Goal: Feedback & Contribution: Submit feedback/report problem

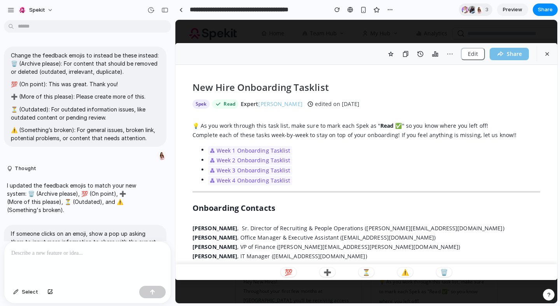
scroll to position [312, 0]
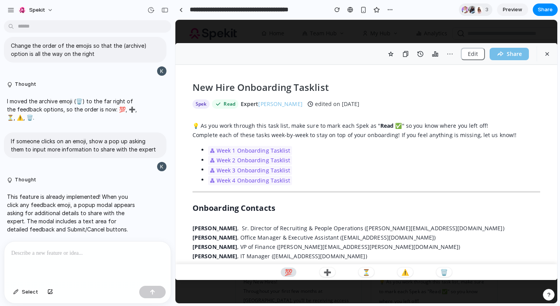
click at [289, 276] on button "💯" at bounding box center [289, 272] width 16 height 9
click at [337, 268] on div "💯 ➕ ⏳ ⚠️ 🗑️" at bounding box center [366, 272] width 382 height 16
click at [325, 272] on p "➕" at bounding box center [328, 273] width 8 height 6
click at [369, 273] on p "⏳" at bounding box center [366, 273] width 8 height 6
click at [81, 229] on p "This feature is already implemented! When you click any feedback emoji, a popup…" at bounding box center [72, 213] width 130 height 41
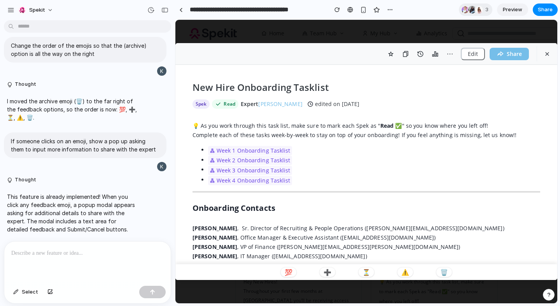
click at [81, 249] on p at bounding box center [87, 253] width 152 height 9
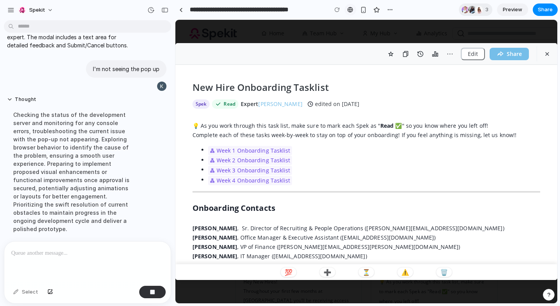
scroll to position [518, 0]
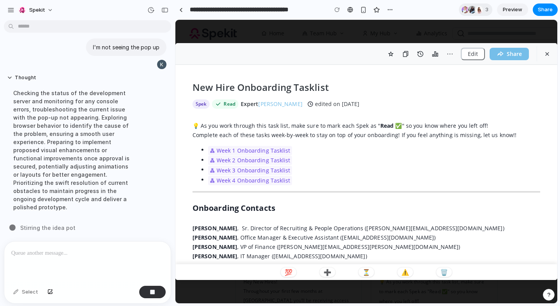
click at [290, 265] on div "💯 ➕ ⏳ ⚠️ 🗑️" at bounding box center [366, 272] width 382 height 16
click at [291, 271] on p "💯" at bounding box center [289, 273] width 8 height 6
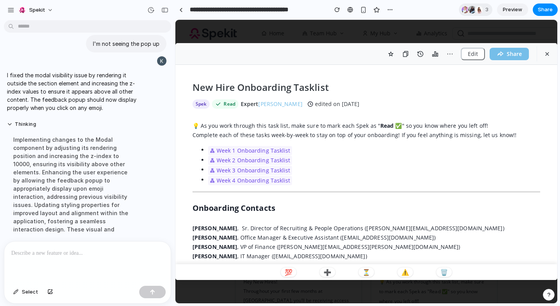
scroll to position [526, 0]
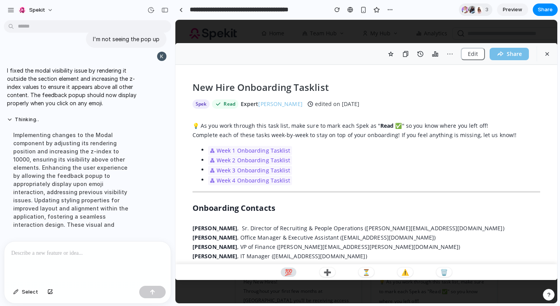
click at [293, 272] on button "💯" at bounding box center [289, 272] width 16 height 9
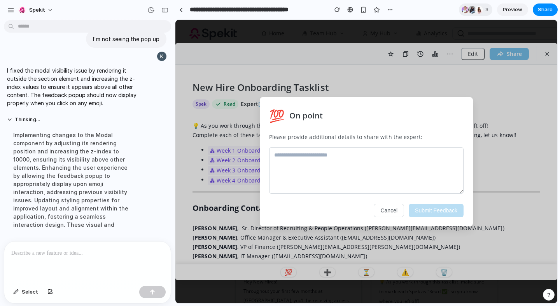
click at [354, 163] on textarea at bounding box center [366, 170] width 194 height 47
click at [310, 135] on p "Please provide additional details to share with the expert:" at bounding box center [366, 137] width 194 height 8
click at [306, 110] on h2 "On point" at bounding box center [305, 116] width 33 height 12
click at [111, 242] on div at bounding box center [87, 262] width 166 height 41
click at [367, 145] on div "💯 On point Please provide additional details to share with the expert: Cancel S…" at bounding box center [366, 162] width 213 height 130
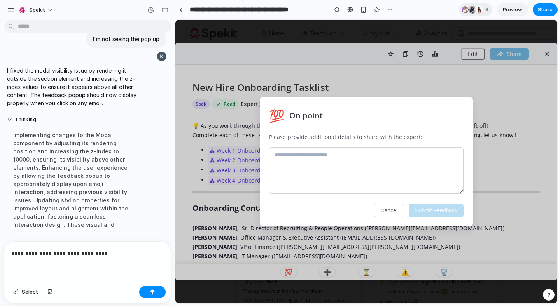
click at [352, 157] on textarea at bounding box center [366, 170] width 194 height 47
type textarea "*"
type textarea "****"
click at [430, 208] on button "Submit Feedback" at bounding box center [436, 210] width 55 height 13
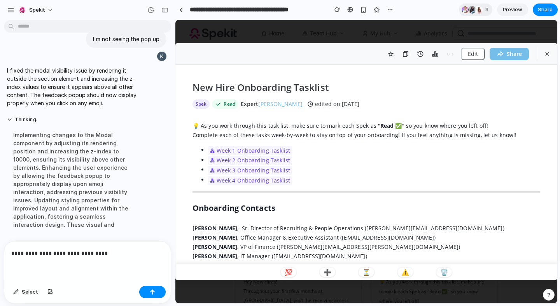
click at [131, 256] on div "**********" at bounding box center [87, 262] width 166 height 41
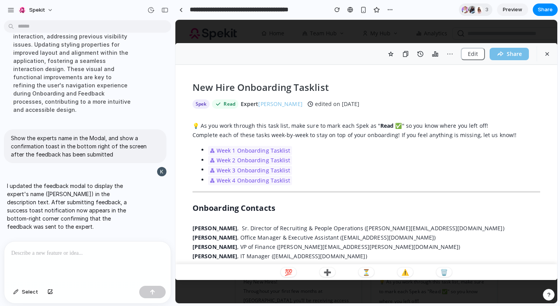
scroll to position [0, 0]
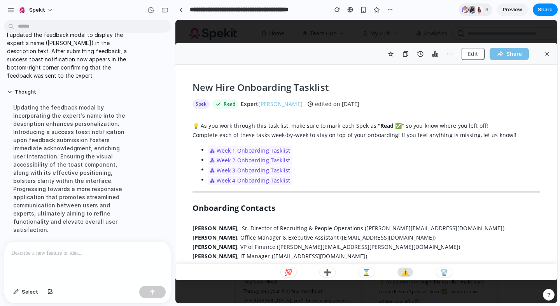
click at [403, 271] on p "⚠️" at bounding box center [405, 273] width 8 height 6
click at [407, 274] on p "⚠️" at bounding box center [405, 273] width 8 height 6
click at [366, 270] on p "⏳" at bounding box center [366, 273] width 8 height 6
click at [330, 271] on p "➕" at bounding box center [328, 273] width 8 height 6
click at [283, 272] on button "💯" at bounding box center [289, 272] width 16 height 9
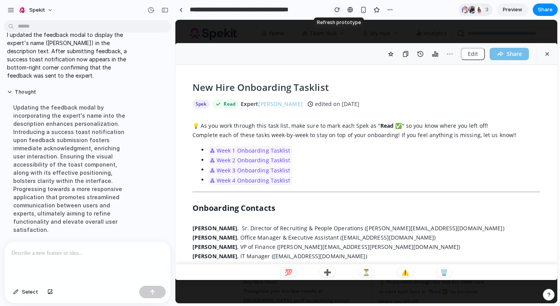
click at [335, 7] on div "button" at bounding box center [336, 9] width 5 height 5
click at [324, 271] on p "➕" at bounding box center [328, 273] width 8 height 6
click at [75, 254] on p at bounding box center [85, 253] width 149 height 9
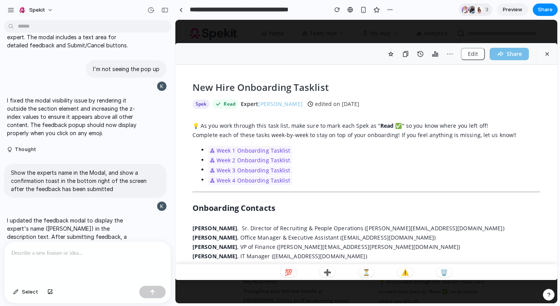
scroll to position [490, 0]
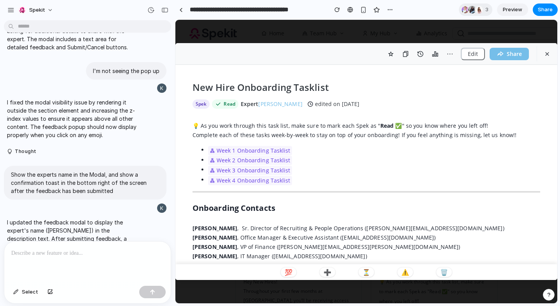
click at [58, 266] on div at bounding box center [87, 262] width 166 height 41
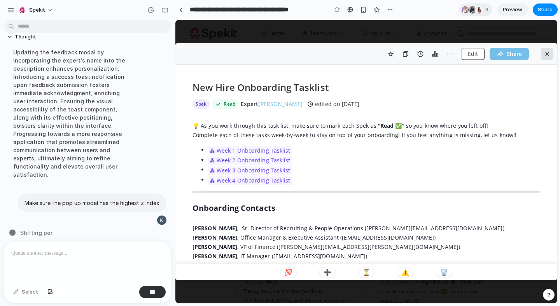
click at [544, 53] on icon "button" at bounding box center [547, 54] width 7 height 7
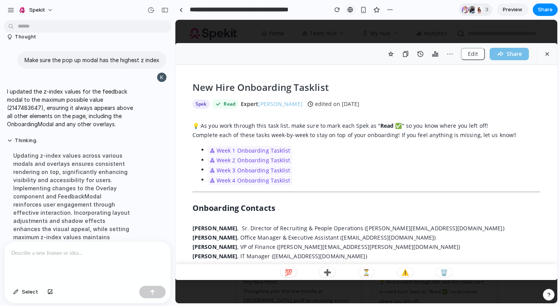
scroll to position [758, 0]
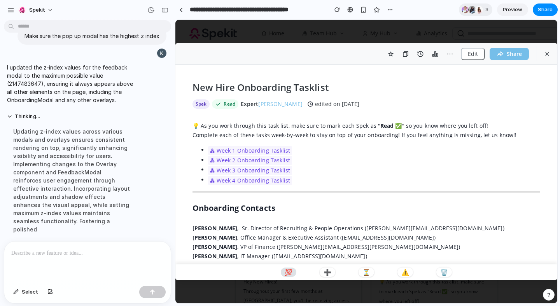
click at [294, 271] on button "💯" at bounding box center [289, 272] width 16 height 9
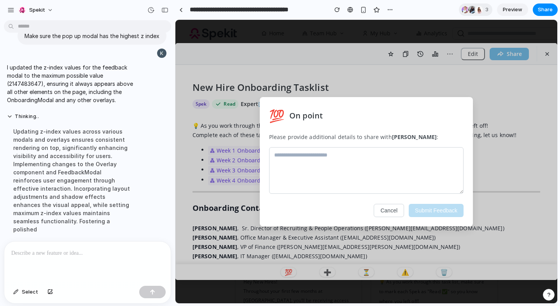
click at [341, 165] on textarea at bounding box center [366, 170] width 194 height 47
type textarea "*"
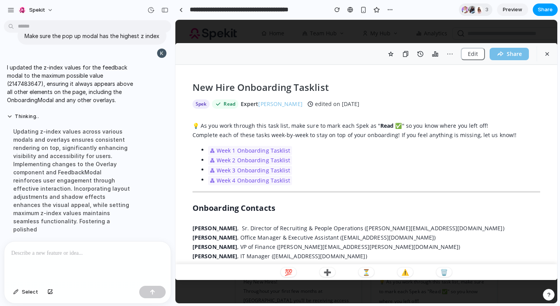
click at [544, 11] on span "Share" at bounding box center [545, 10] width 15 height 8
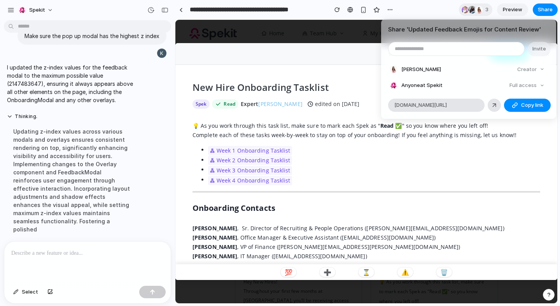
click at [526, 72] on div "Creator" at bounding box center [530, 69] width 33 height 11
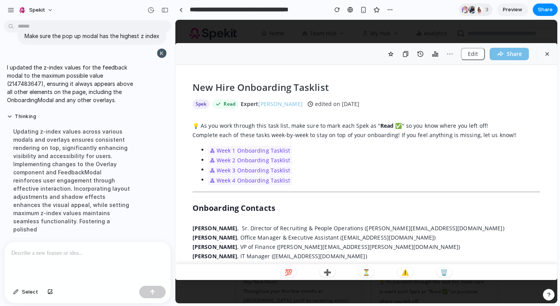
click at [364, 133] on div "Share ' Updated Feedback Emojis for Content Review ' Invite [PERSON_NAME] Creat…" at bounding box center [280, 153] width 560 height 306
click at [544, 9] on span "Share" at bounding box center [545, 10] width 15 height 8
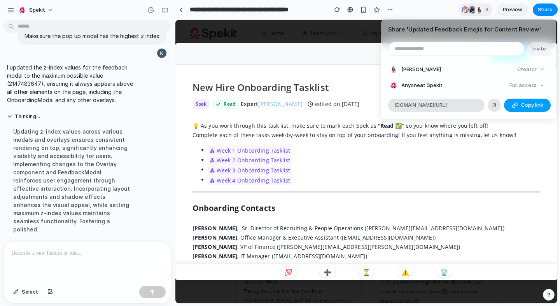
click at [529, 102] on span "Copy link" at bounding box center [532, 106] width 22 height 8
